Goal: Find specific page/section: Find specific page/section

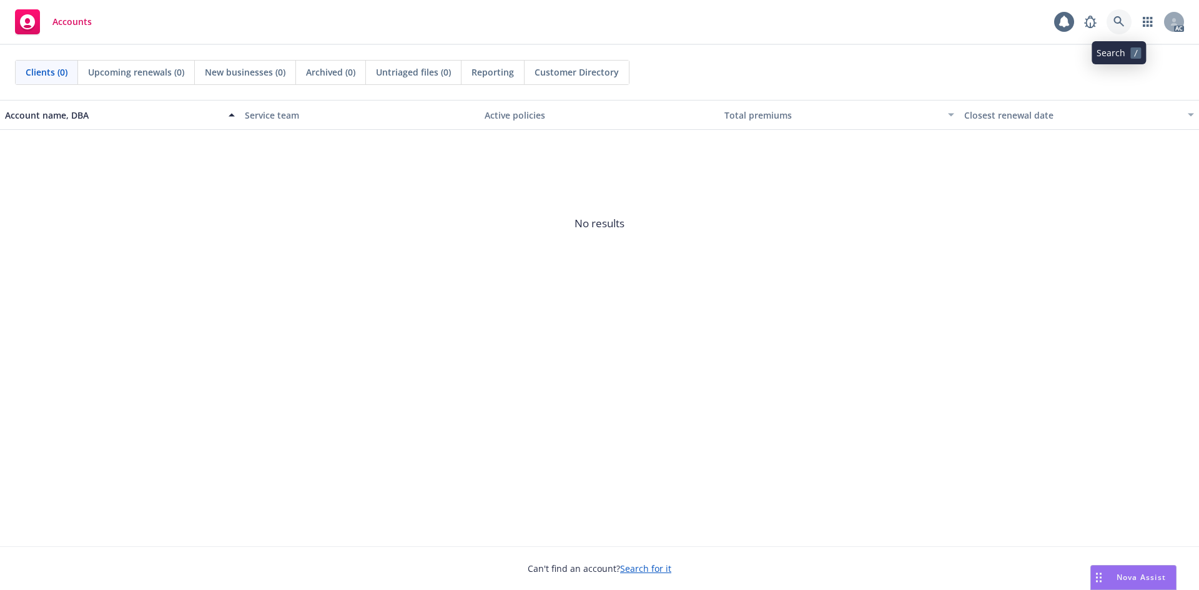
click at [1127, 17] on link at bounding box center [1118, 21] width 25 height 25
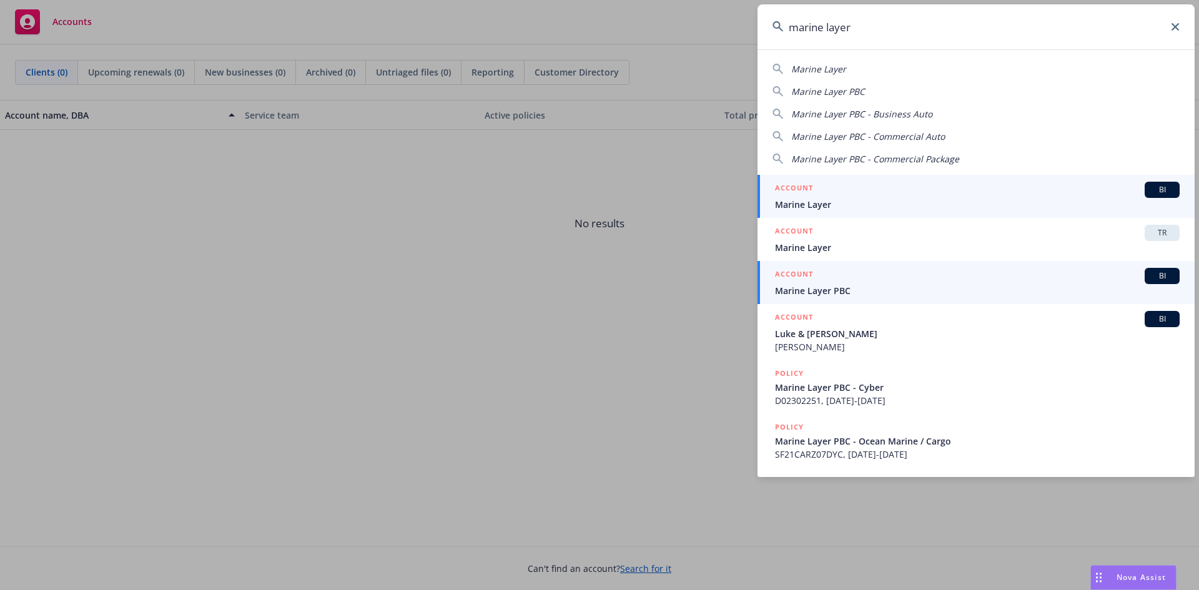
type input "marine layer"
click at [858, 282] on div "ACCOUNT BI" at bounding box center [977, 276] width 405 height 16
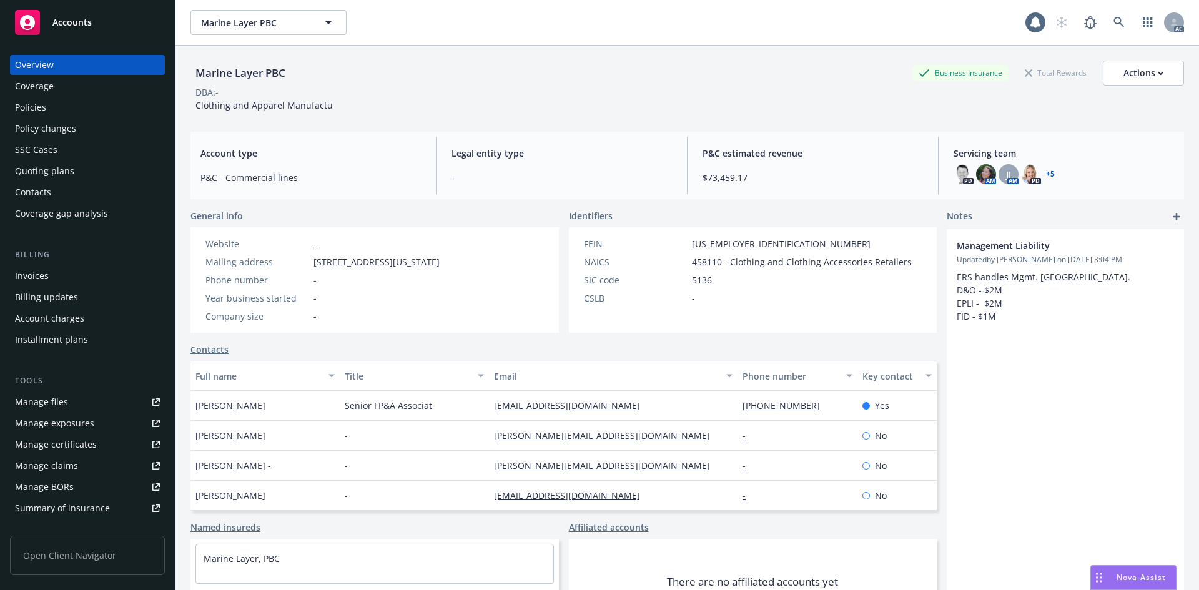
drag, startPoint x: 89, startPoint y: 262, endPoint x: 77, endPoint y: 290, distance: 30.5
click at [89, 263] on div "Billing Invoices Billing updates Account charges Installment plans" at bounding box center [87, 298] width 155 height 101
click at [77, 290] on div "Billing updates" at bounding box center [87, 297] width 145 height 20
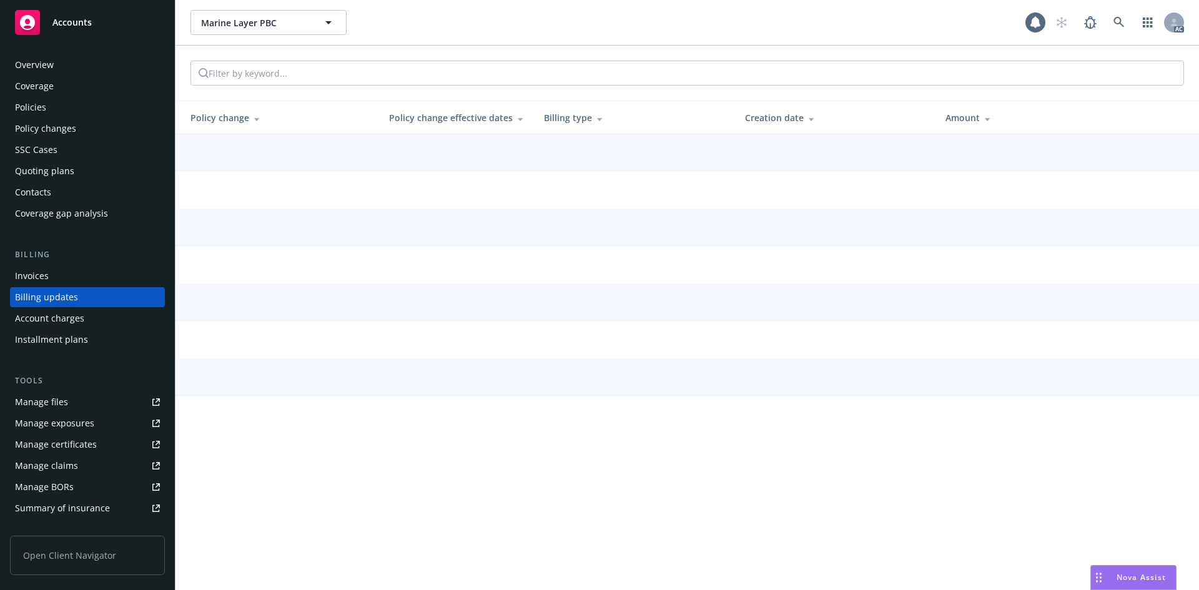
click at [78, 281] on div "Invoices" at bounding box center [87, 276] width 145 height 20
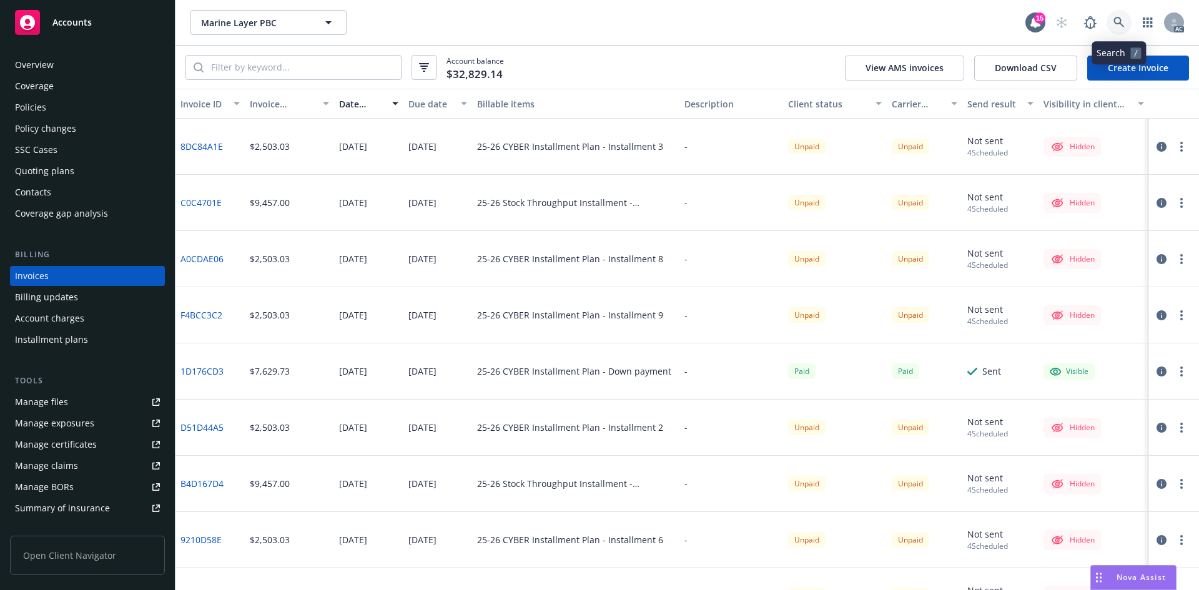
click at [1128, 18] on link at bounding box center [1118, 22] width 25 height 25
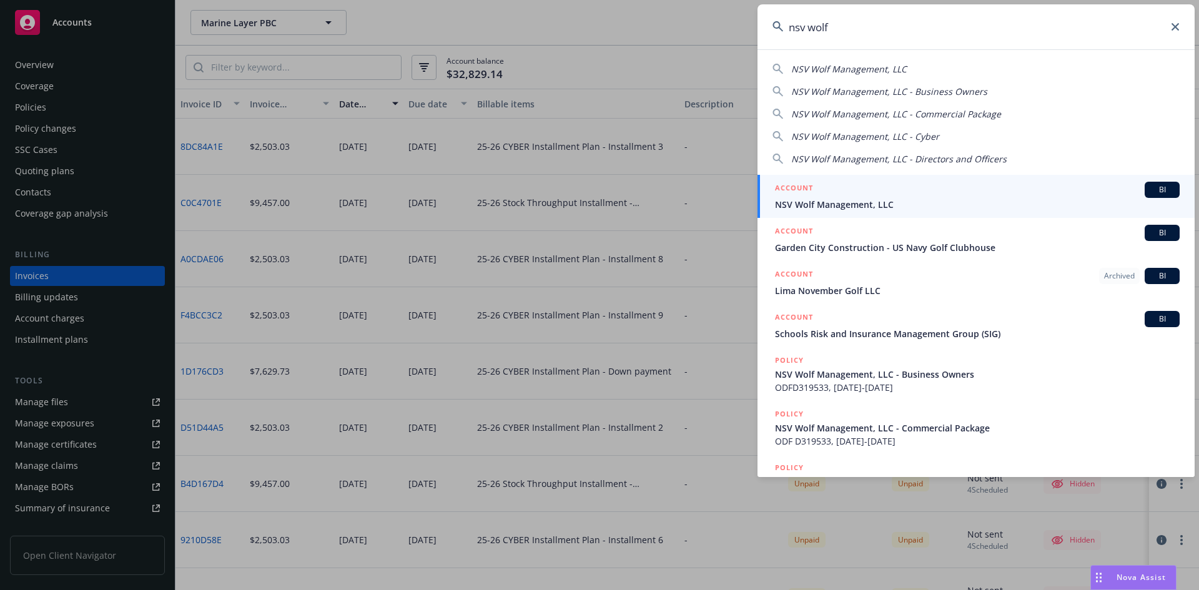
type input "nsv wolf"
click at [910, 189] on div "ACCOUNT BI" at bounding box center [977, 190] width 405 height 16
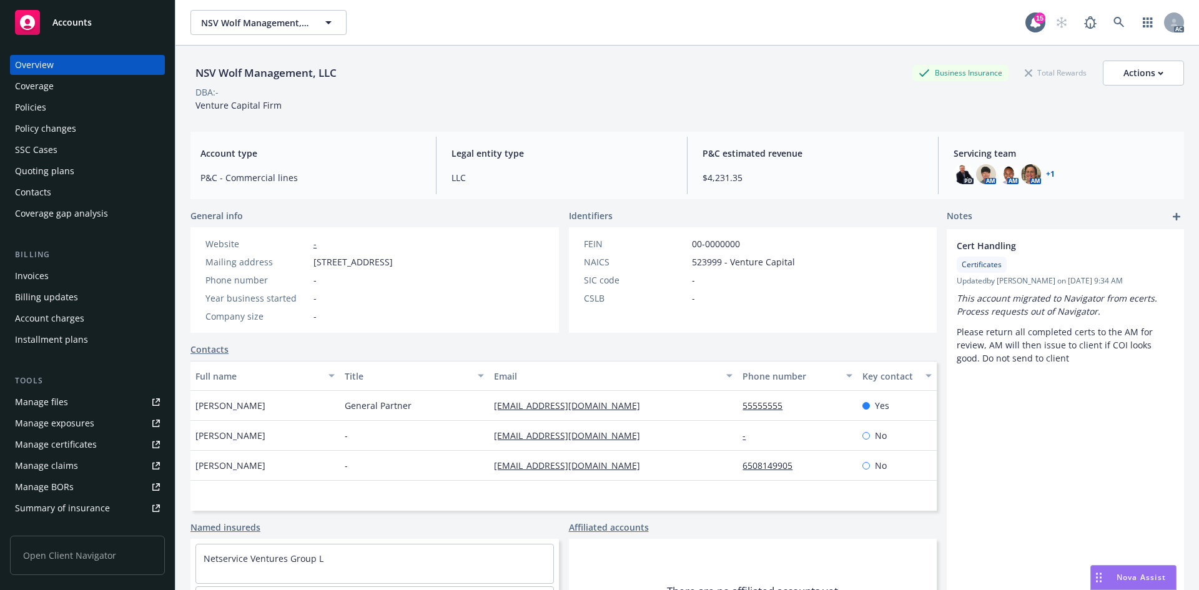
click at [54, 270] on div "Invoices" at bounding box center [87, 276] width 145 height 20
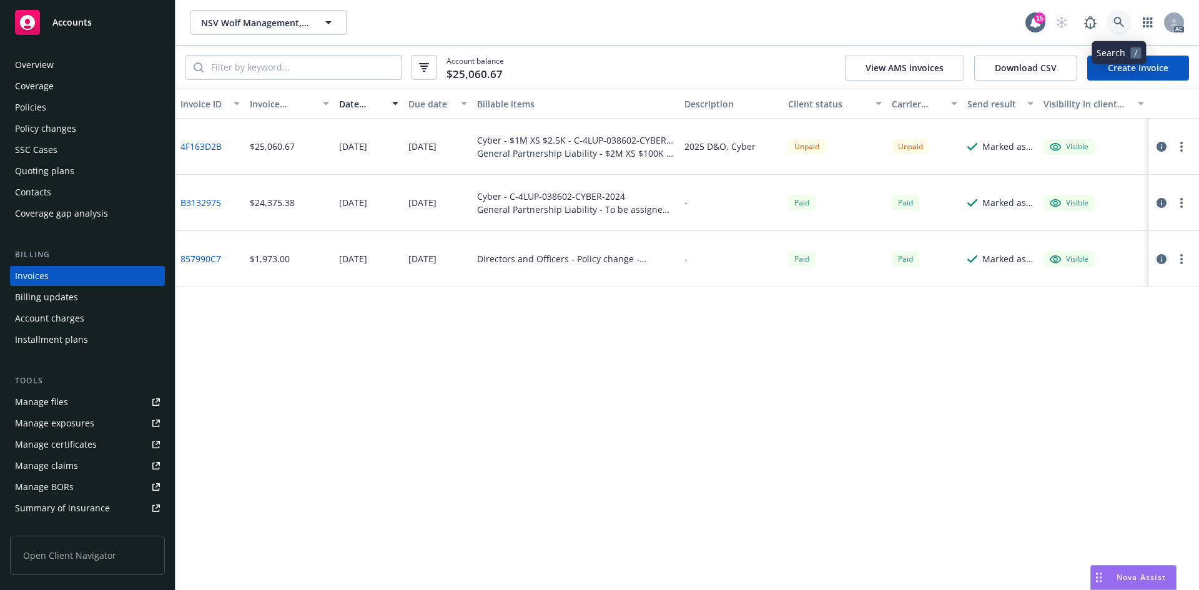
click at [1113, 26] on icon at bounding box center [1118, 22] width 11 height 11
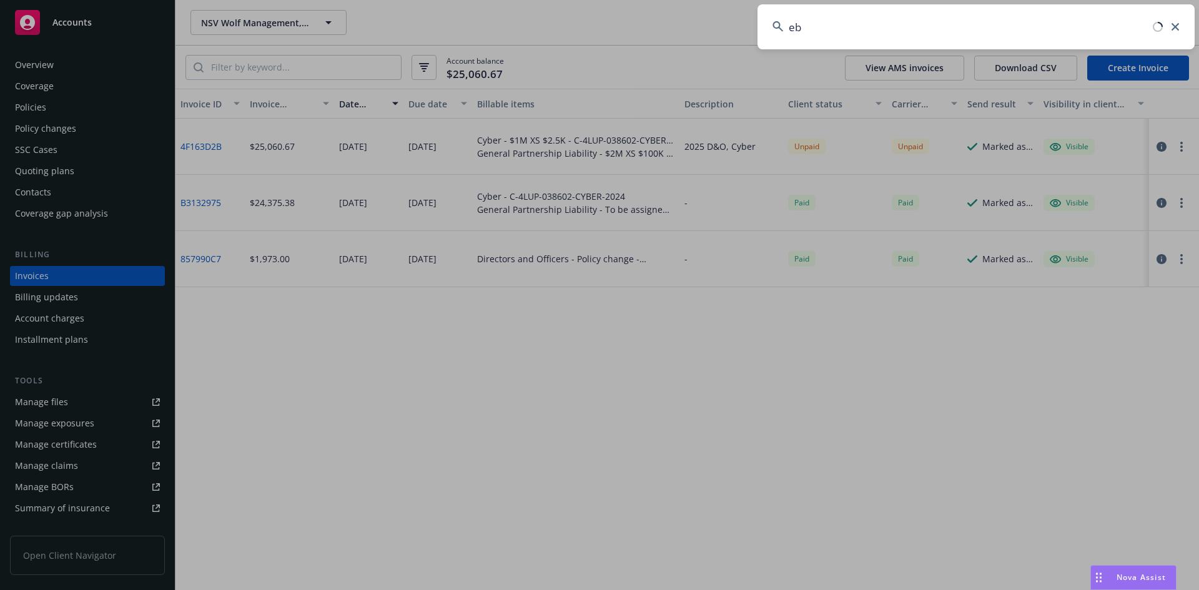
type input "e"
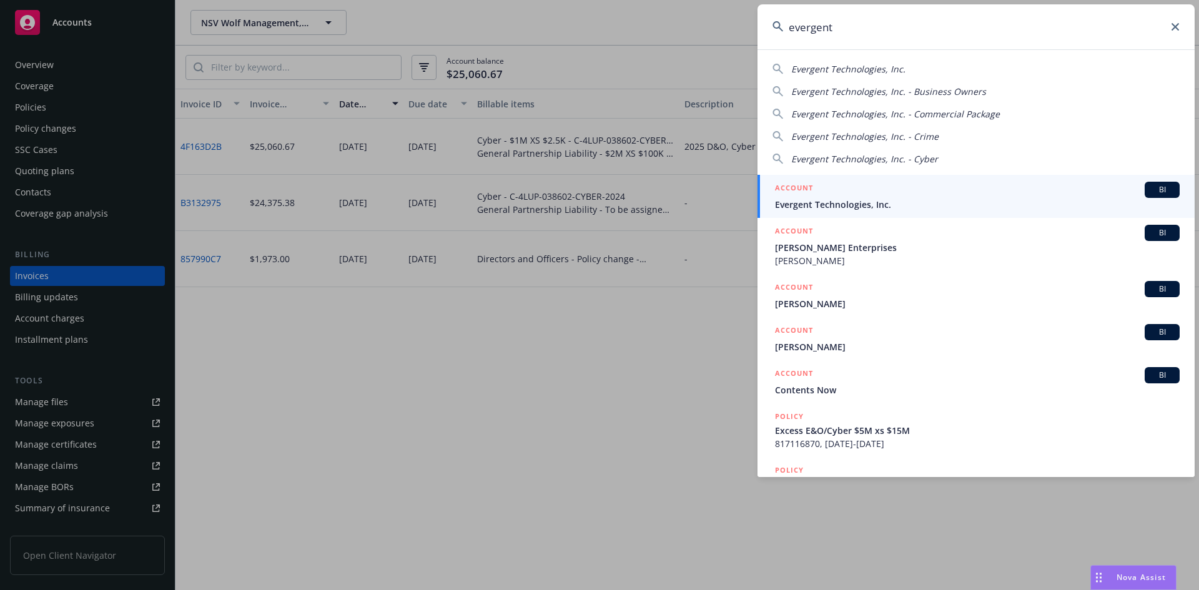
type input "evergent"
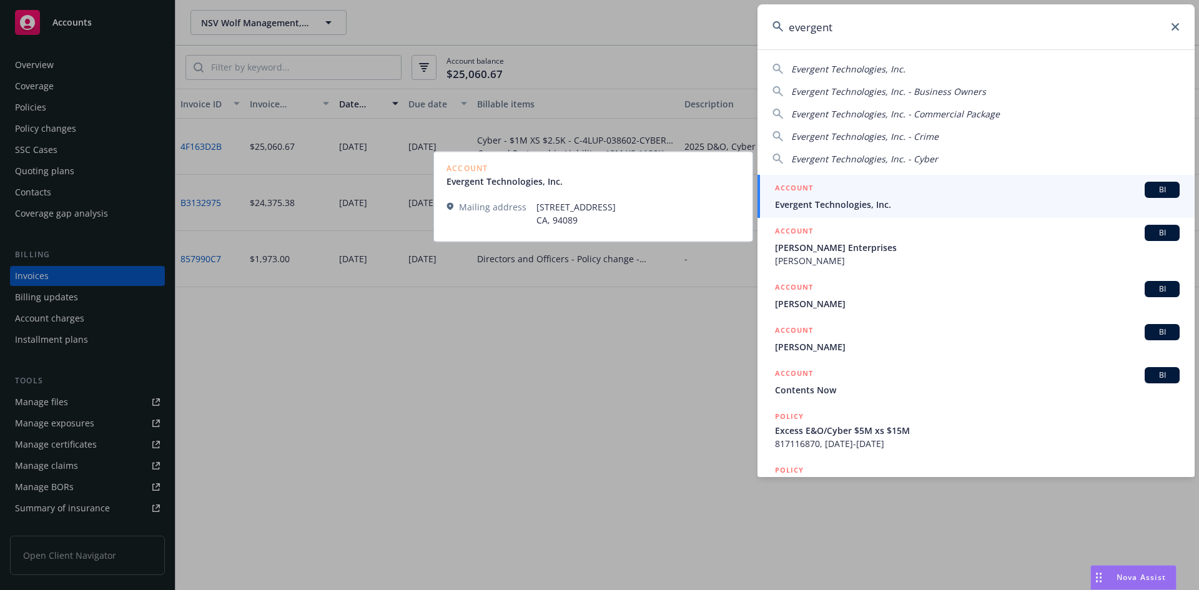
click at [814, 204] on span "Evergent Technologies, Inc." at bounding box center [977, 204] width 405 height 13
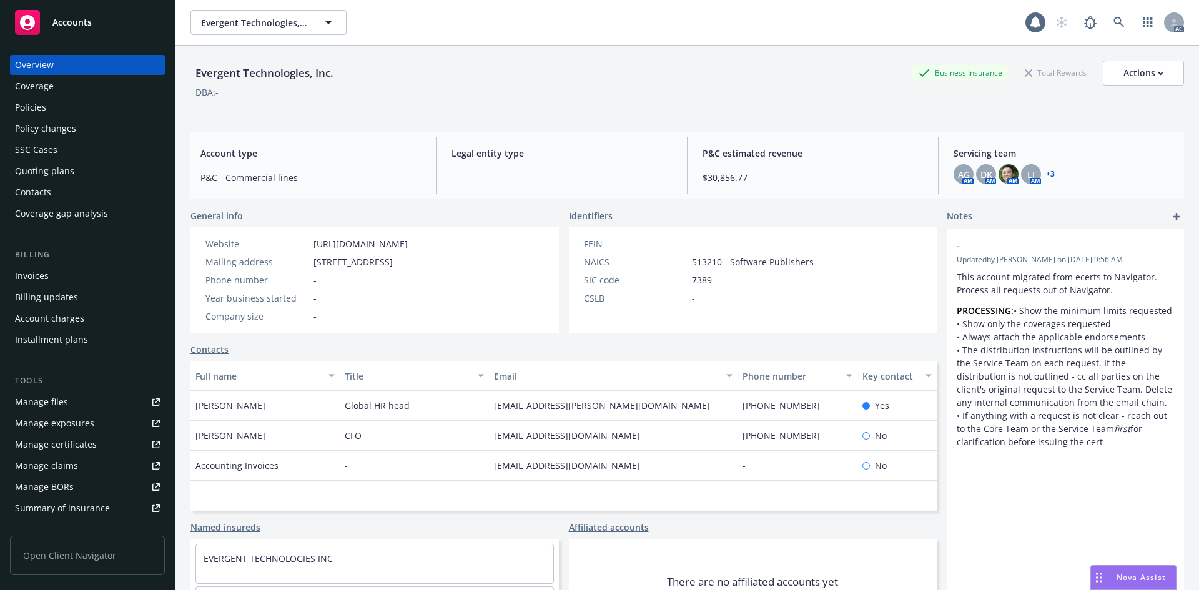
click at [113, 277] on div "Invoices" at bounding box center [87, 276] width 145 height 20
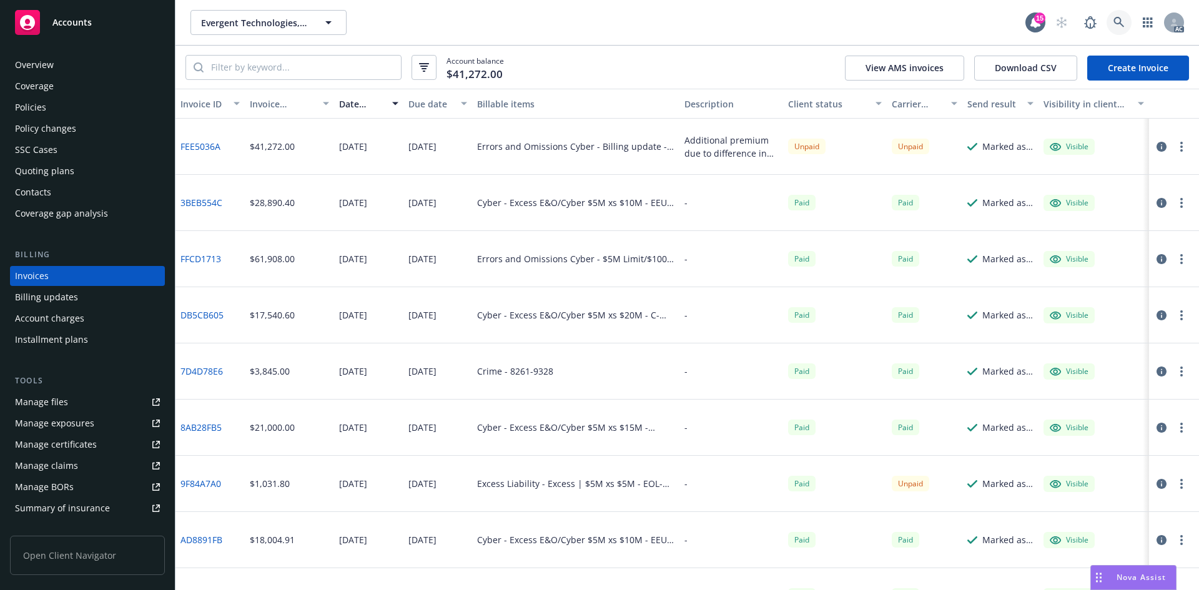
click at [1109, 18] on link at bounding box center [1118, 22] width 25 height 25
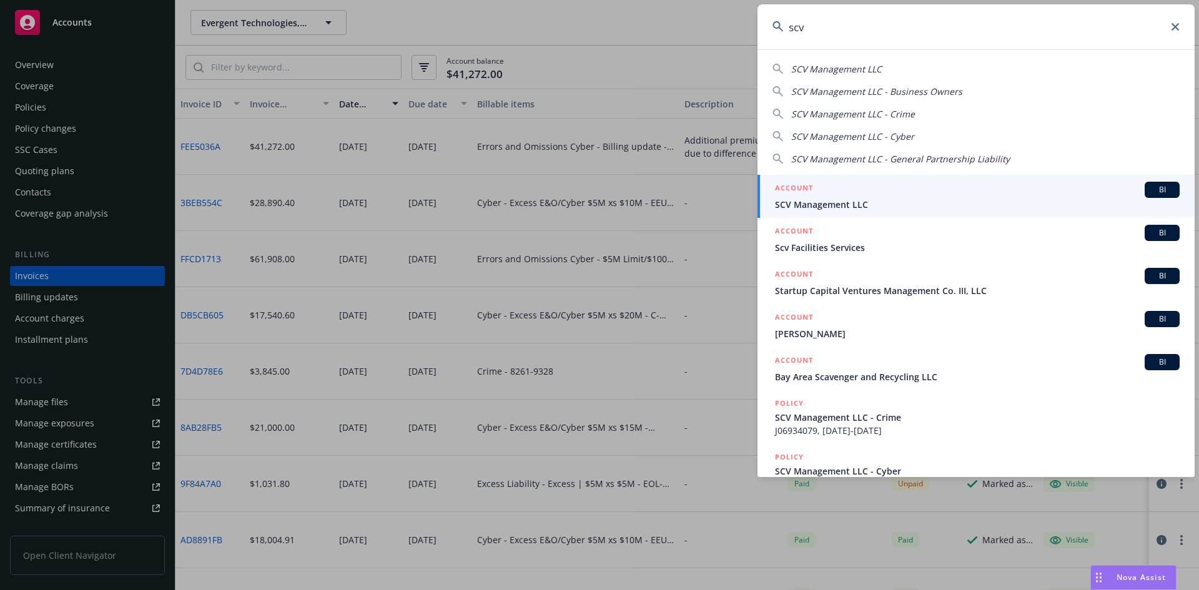
type input "scv"
click at [855, 200] on span "SCV Management LLC" at bounding box center [977, 204] width 405 height 13
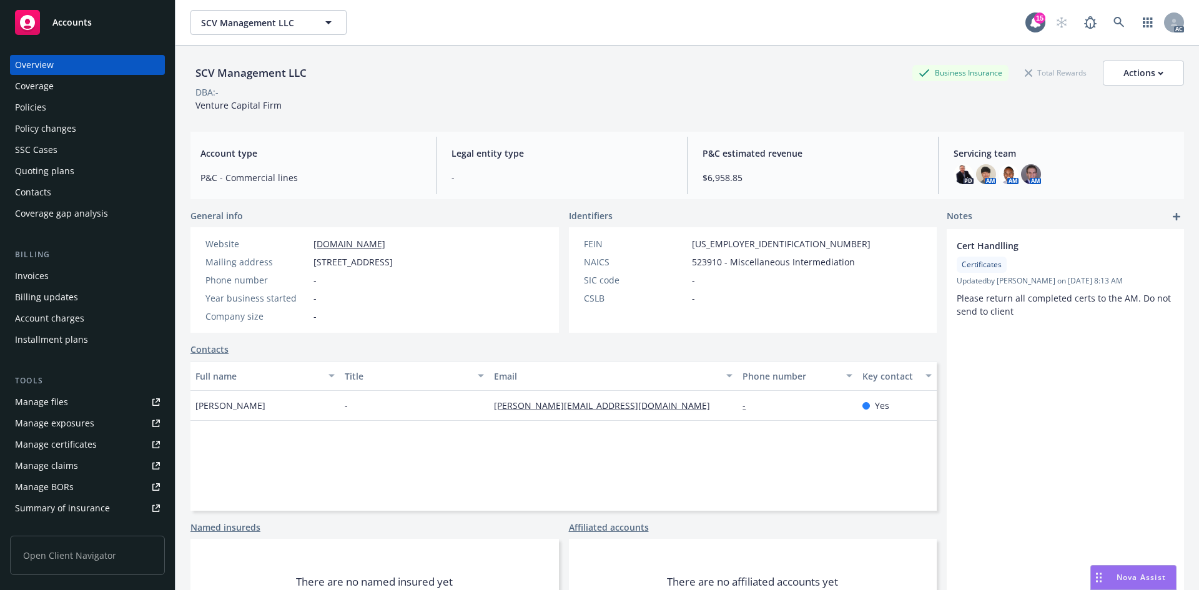
click at [54, 272] on div "Invoices" at bounding box center [87, 276] width 145 height 20
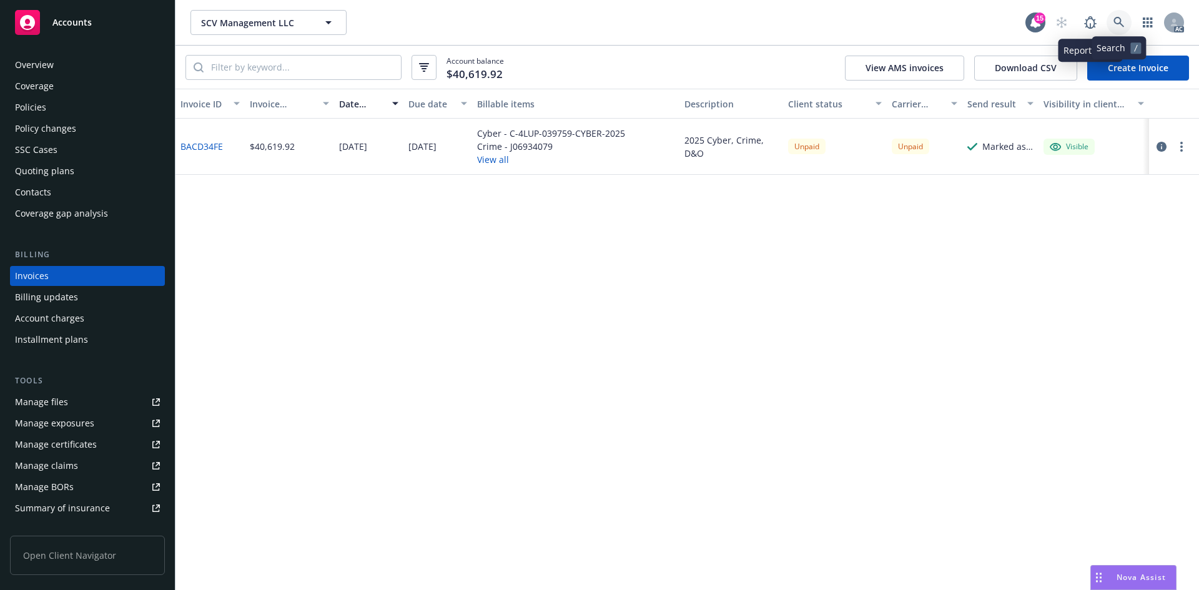
click at [1109, 15] on link at bounding box center [1118, 22] width 25 height 25
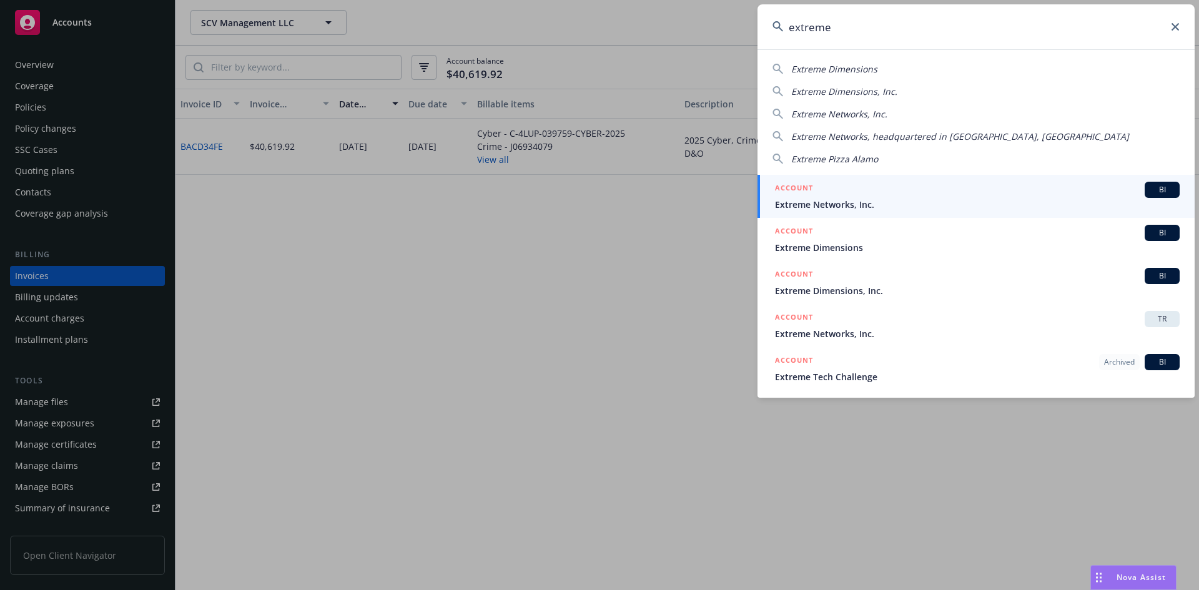
type input "extreme"
drag, startPoint x: 877, startPoint y: 185, endPoint x: 789, endPoint y: 191, distance: 87.6
click at [875, 186] on div "ACCOUNT BI" at bounding box center [977, 190] width 405 height 16
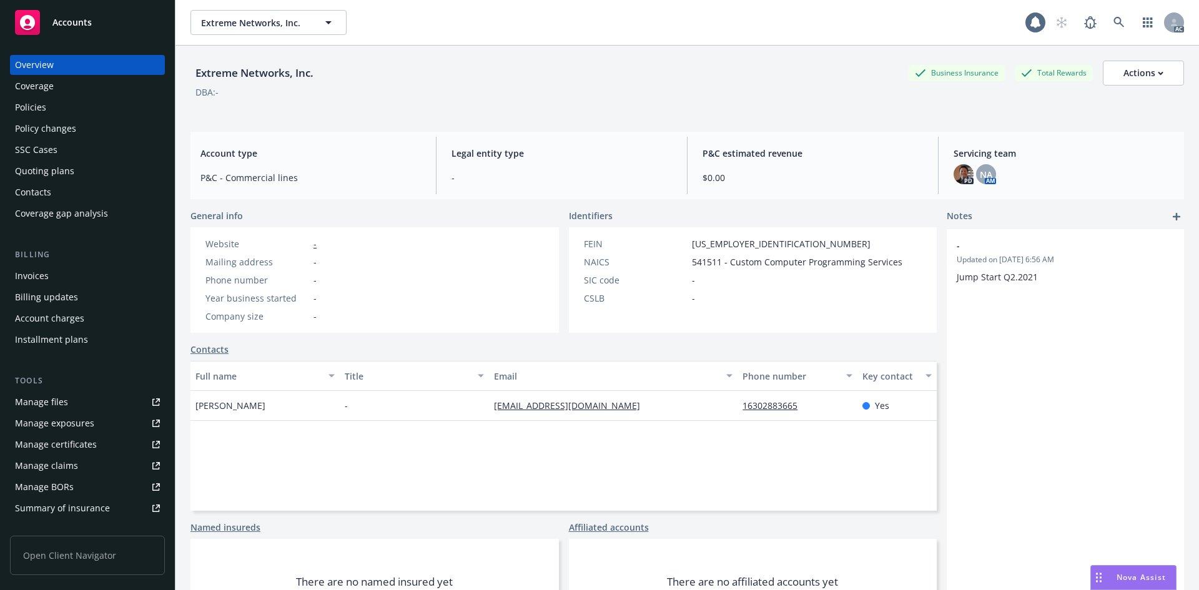
click at [52, 282] on div "Invoices" at bounding box center [87, 276] width 145 height 20
